Goal: Task Accomplishment & Management: Manage account settings

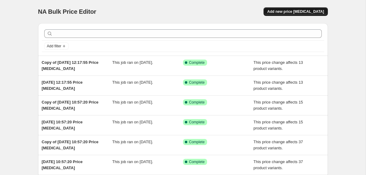
click at [310, 12] on span "Add new price change job" at bounding box center [296, 11] width 57 height 5
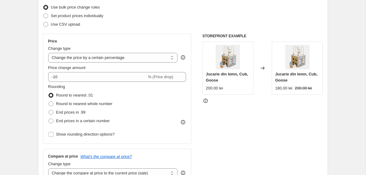
scroll to position [81, 0]
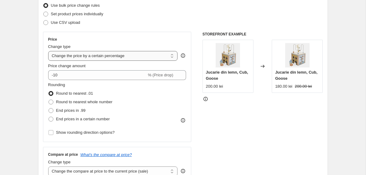
click at [83, 55] on select "Change the price to a certain amount Change the price by a certain amount Chang…" at bounding box center [113, 56] width 130 height 10
select select "no_change"
click at [48, 51] on select "Change the price to a certain amount Change the price by a certain amount Chang…" at bounding box center [113, 56] width 130 height 10
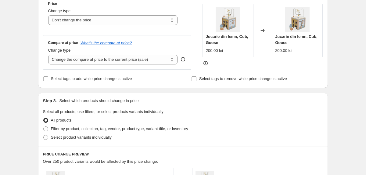
scroll to position [121, 0]
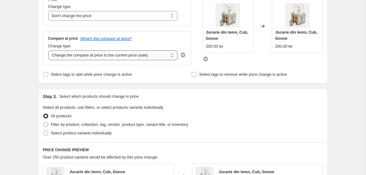
click at [78, 56] on select "Change the compare at price to the current price (sale) Change the compare at p…" at bounding box center [113, 55] width 130 height 10
click at [48, 50] on select "Change the compare at price to the current price (sale) Change the compare at p…" at bounding box center [113, 55] width 130 height 10
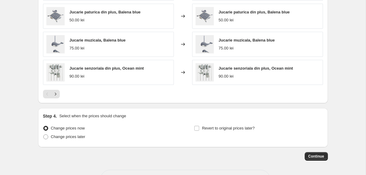
scroll to position [359, 0]
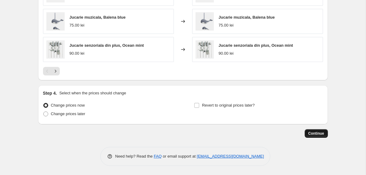
click at [319, 134] on span "Continue" at bounding box center [317, 133] width 16 height 5
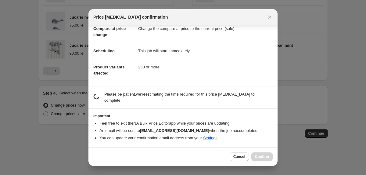
scroll to position [27, 0]
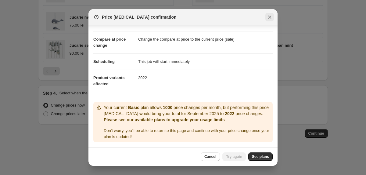
click at [269, 17] on icon "Close" at bounding box center [270, 17] width 6 height 6
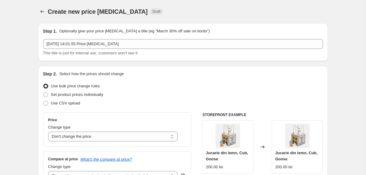
scroll to position [359, 0]
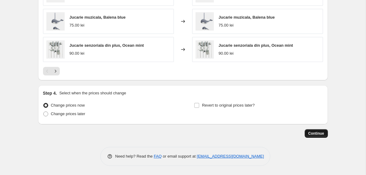
click at [314, 133] on span "Continue" at bounding box center [317, 133] width 16 height 5
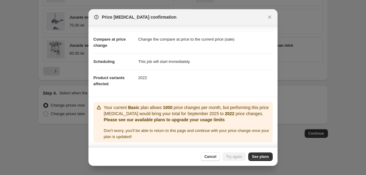
scroll to position [27, 0]
click at [269, 16] on icon "Close" at bounding box center [269, 17] width 3 height 3
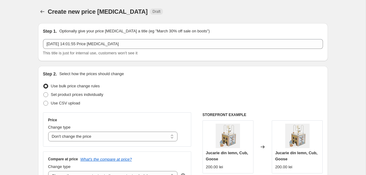
scroll to position [359, 0]
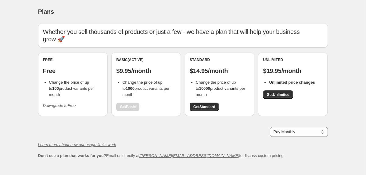
click at [64, 103] on icon "Downgrade to Free" at bounding box center [59, 105] width 33 height 5
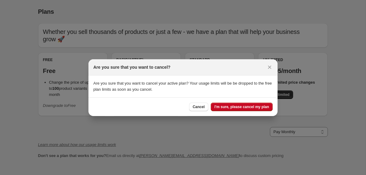
click at [238, 107] on span "I'm sure, please cancel my plan" at bounding box center [242, 106] width 55 height 5
